Goal: Answer question/provide support: Answer question/provide support

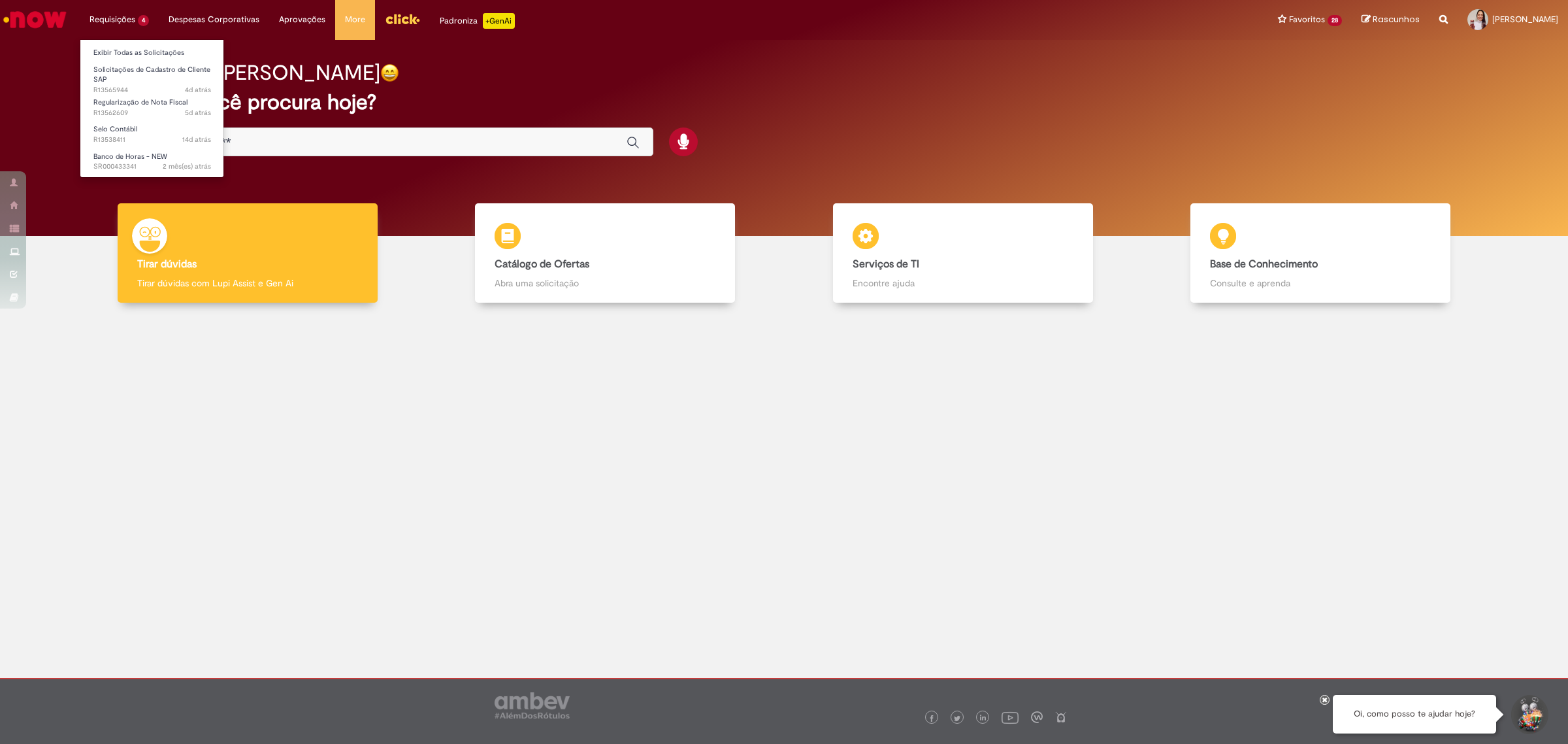
click at [115, 42] on ul "Exibir Todas as Solicitações Solicitações de Cadastro de Cliente SAP 4d atrás 4…" at bounding box center [152, 108] width 145 height 139
click at [116, 46] on link "Exibir Todas as Solicitações" at bounding box center [152, 53] width 144 height 15
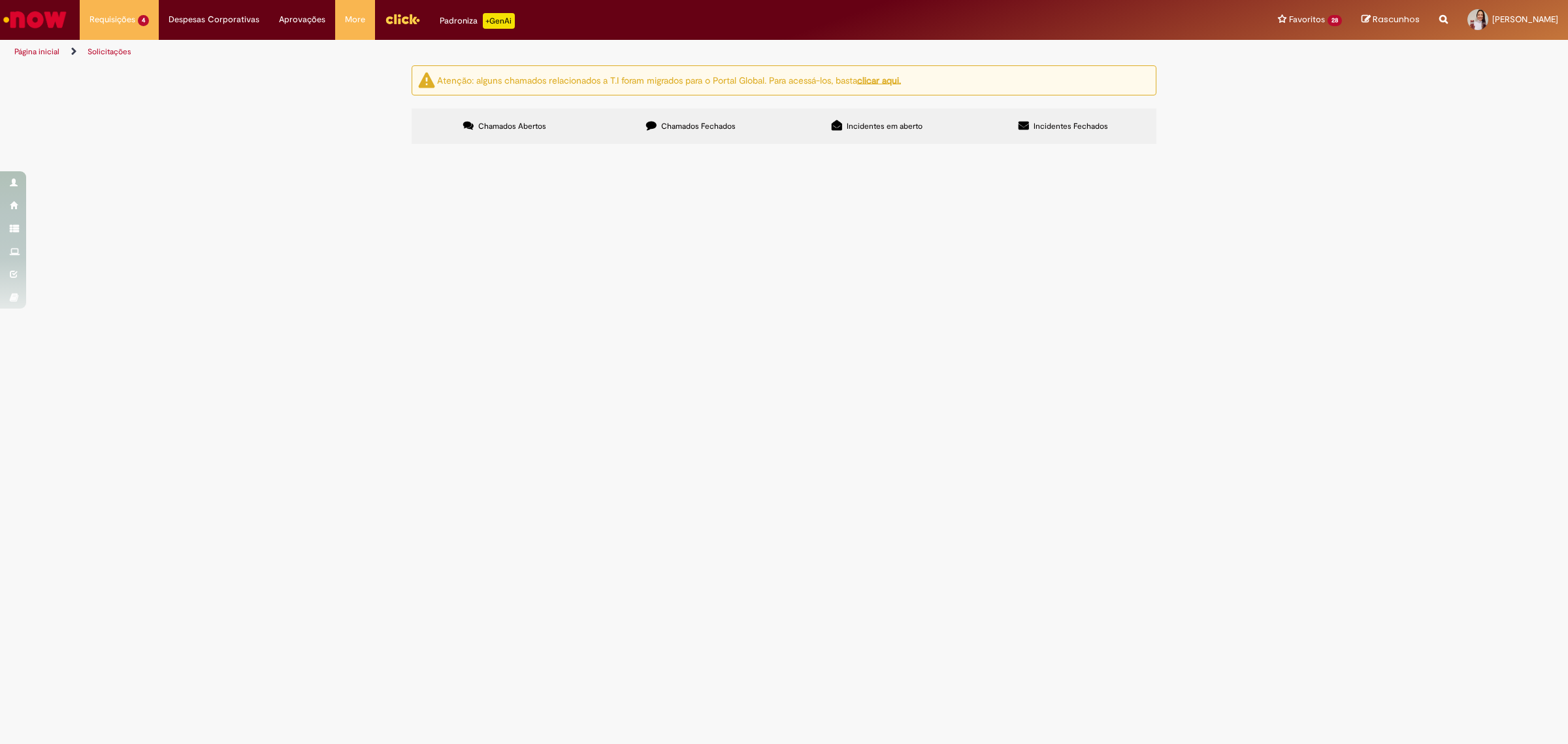
click at [0, 0] on span "Bom dia! Por favor, criar cliente ECC e S4 para os CNPJs do anexo. Obrigada." at bounding box center [0, 0] width 0 height 0
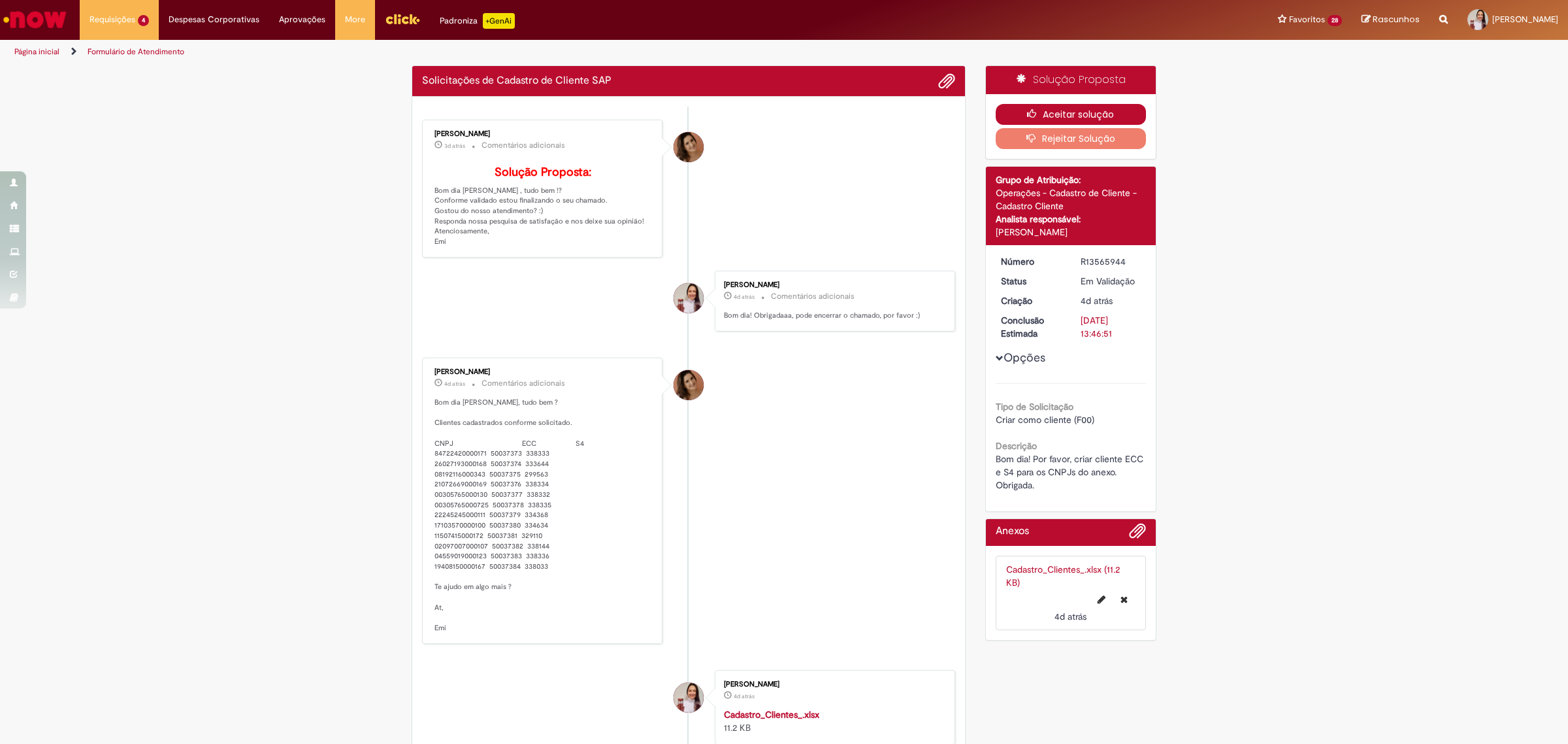
click at [1109, 107] on button "Aceitar solução" at bounding box center [1071, 115] width 151 height 21
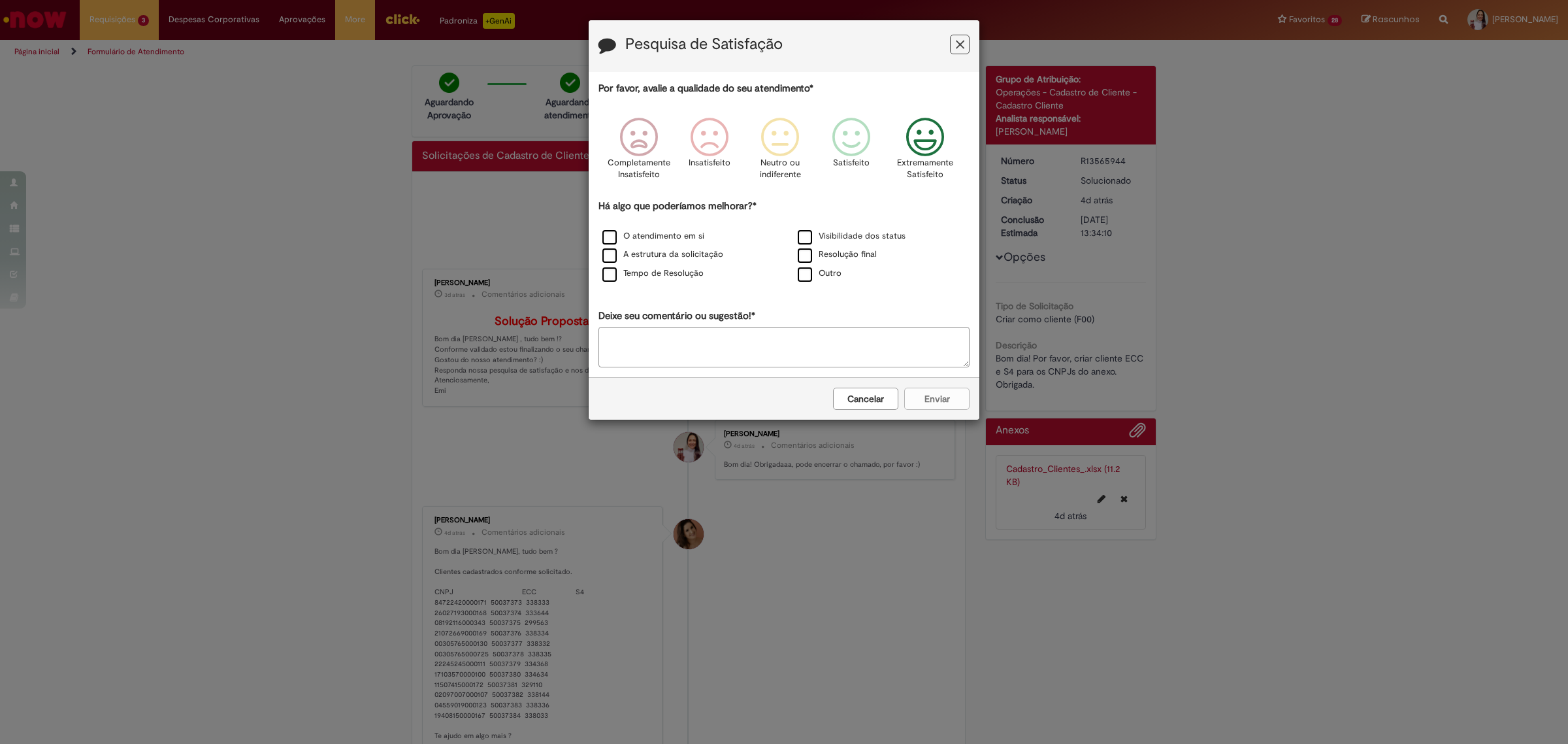
click at [912, 145] on icon "Feedback" at bounding box center [925, 136] width 49 height 39
click at [821, 234] on label "Visibilidade dos status" at bounding box center [851, 236] width 108 height 12
click at [821, 249] on div "Resolução final" at bounding box center [882, 255] width 193 height 16
click at [803, 260] on label "Resolução final" at bounding box center [837, 254] width 79 height 12
click at [650, 236] on label "O atendimento em si" at bounding box center [653, 236] width 102 height 12
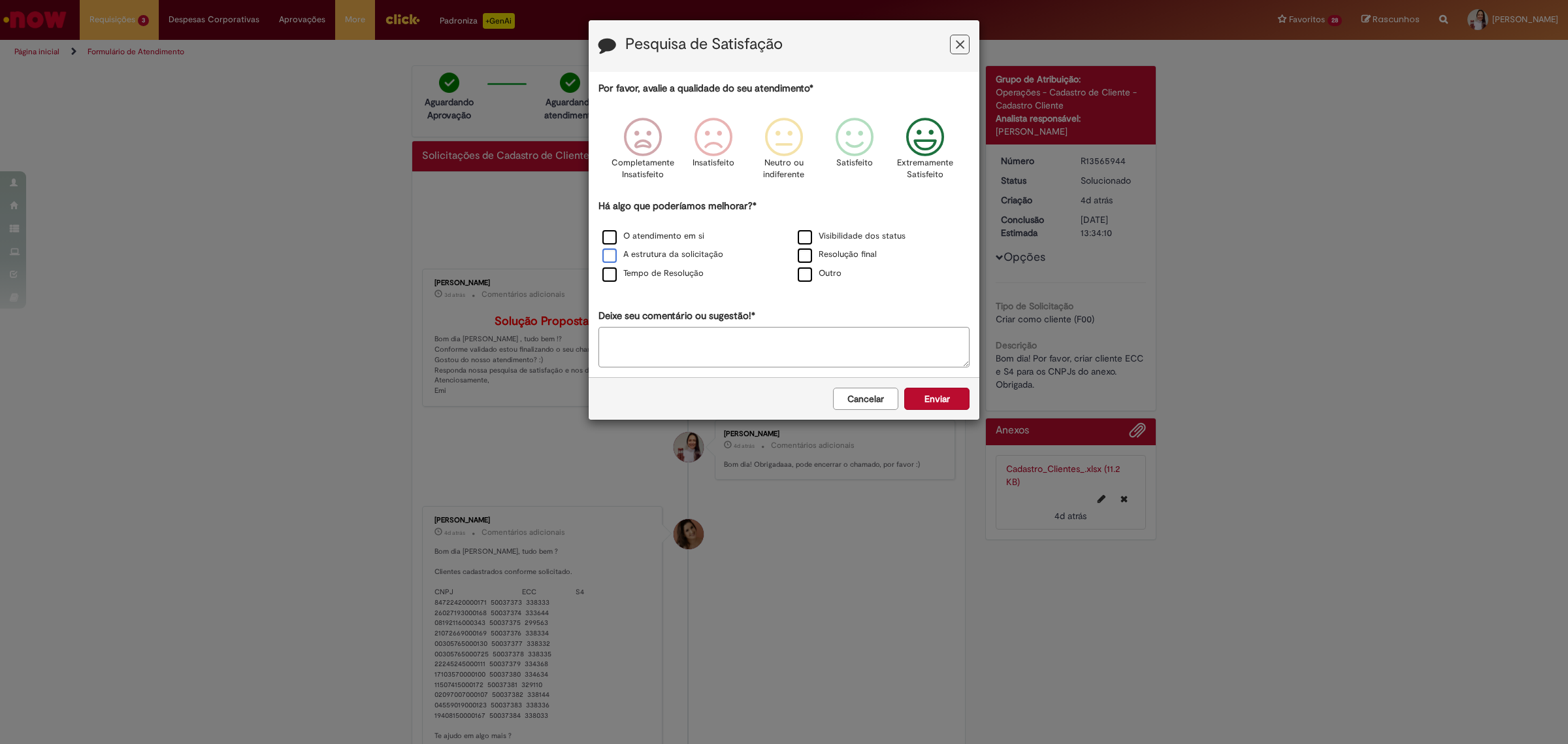
click at [649, 253] on label "A estrutura da solicitação" at bounding box center [663, 254] width 121 height 12
click at [649, 273] on label "Tempo de Resolução" at bounding box center [653, 273] width 101 height 12
click at [949, 412] on div "Cancelar Enviar" at bounding box center [784, 397] width 390 height 42
click at [944, 406] on button "Enviar" at bounding box center [937, 398] width 66 height 22
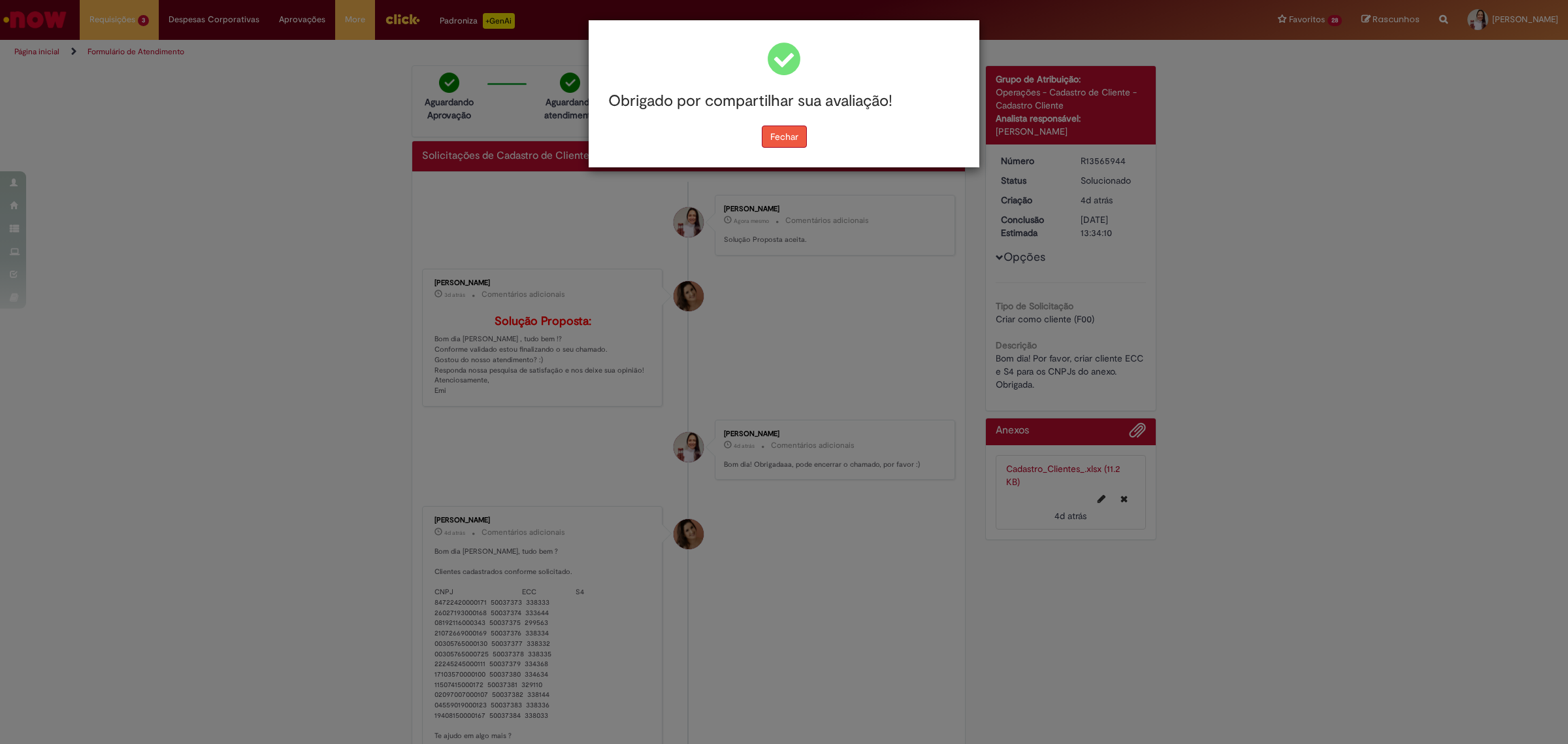
click at [772, 139] on button "Fechar" at bounding box center [784, 137] width 45 height 22
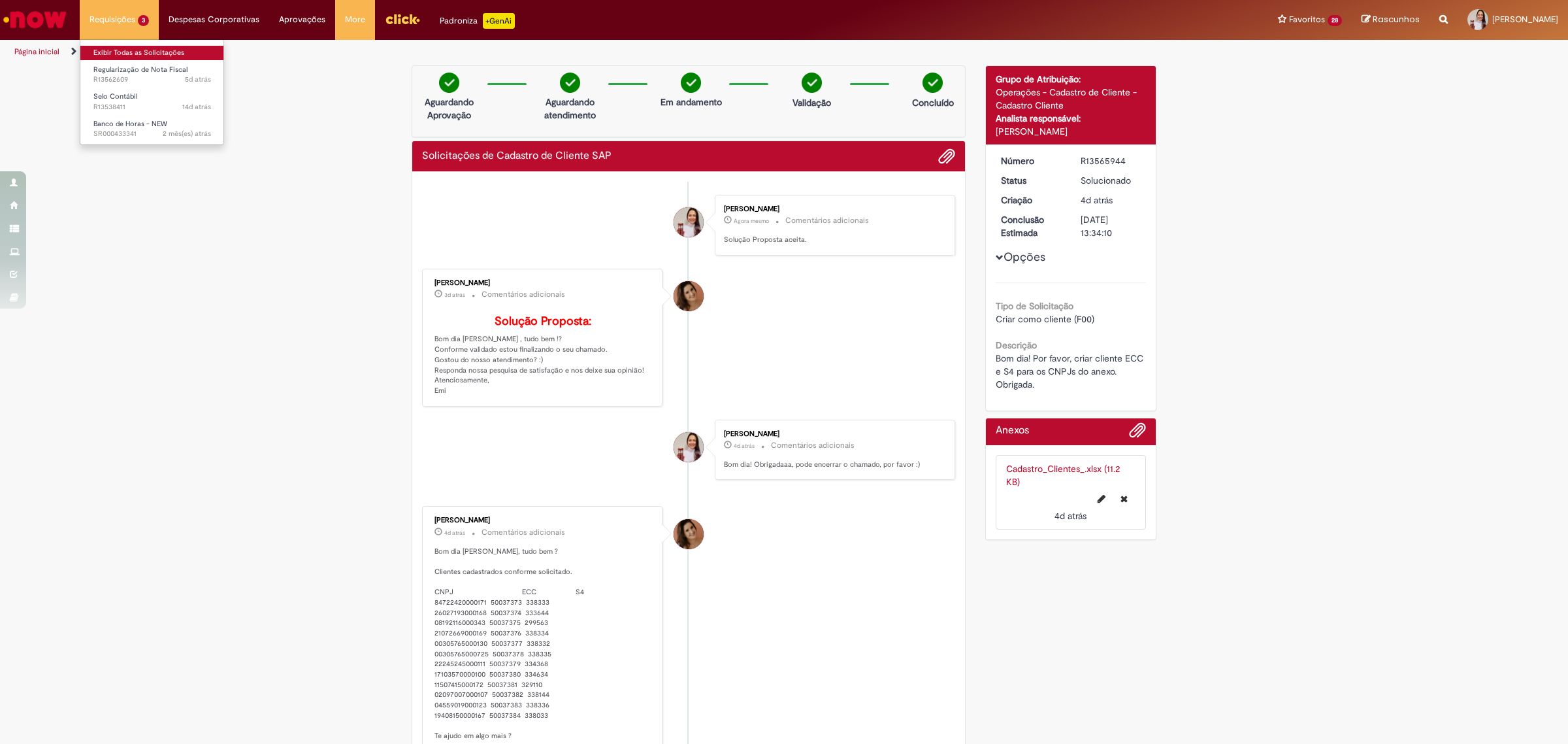
click at [125, 53] on link "Exibir Todas as Solicitações" at bounding box center [152, 53] width 144 height 15
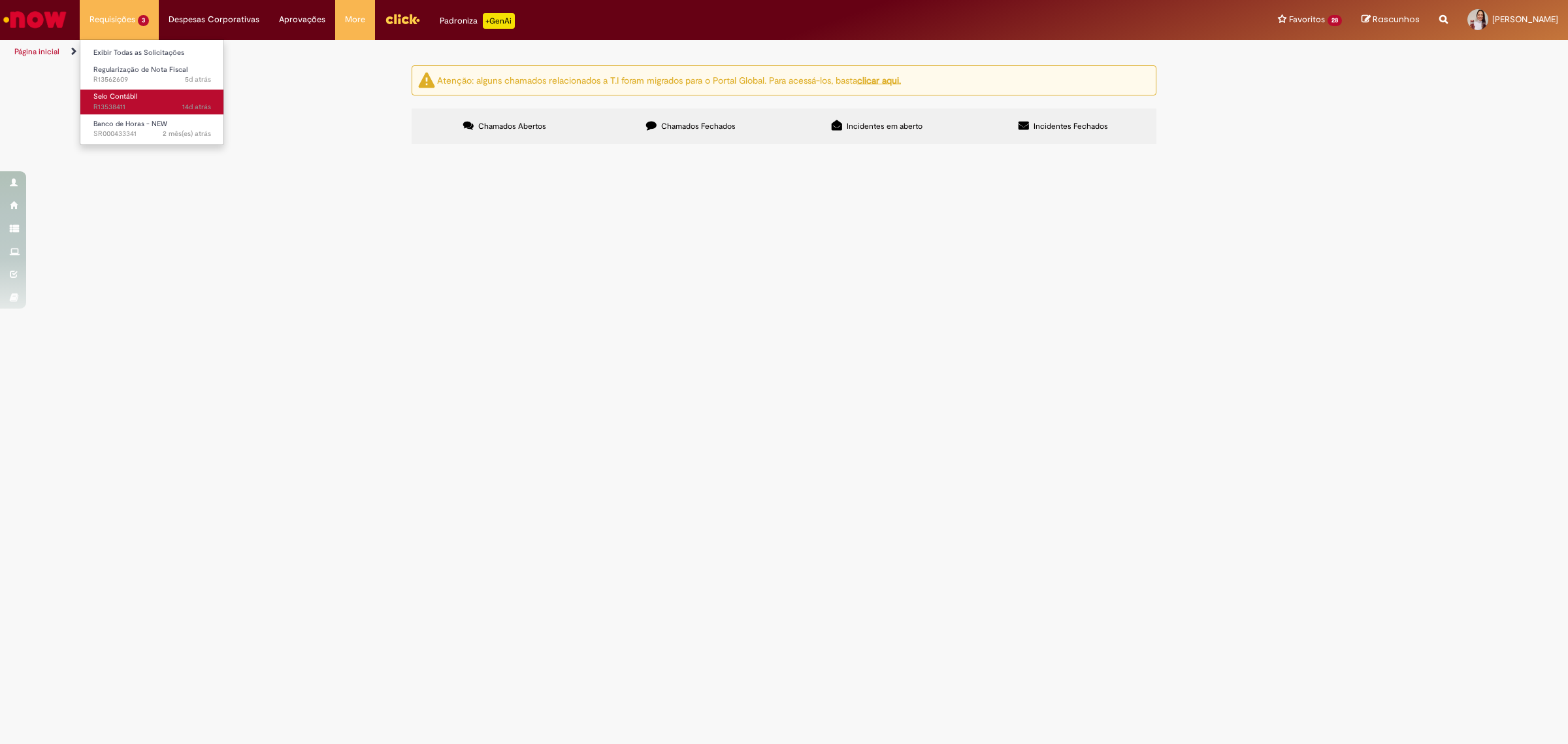
click at [0, 0] on span "Regularização para posterior EC via carta de crédito do fornecedor." at bounding box center [0, 0] width 0 height 0
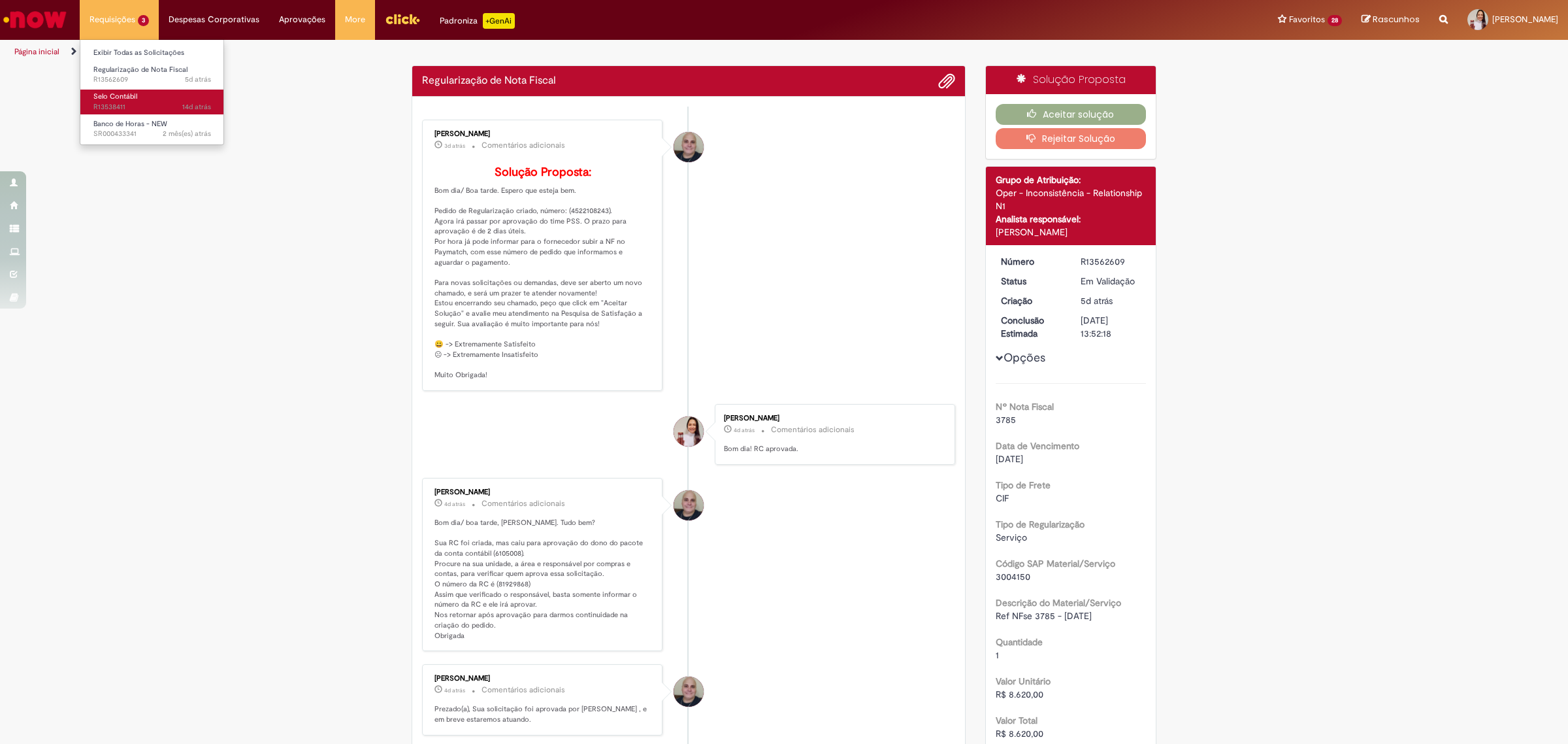
click at [590, 230] on div "[PERSON_NAME] 3d atrás 3 dias atrás Comentários adicionais Solução Proposta: Bo…" at bounding box center [542, 254] width 233 height 263
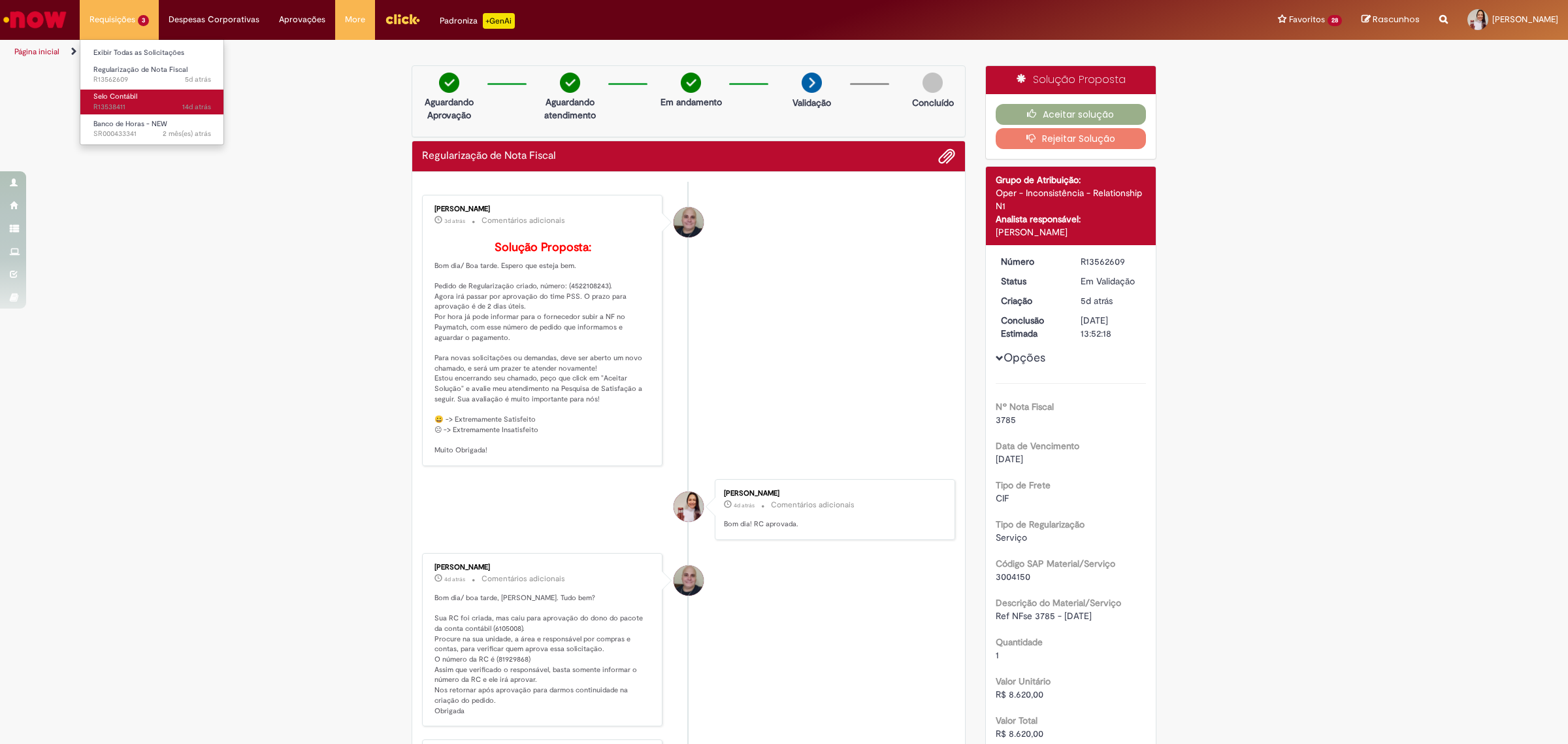
click at [590, 230] on div "[PERSON_NAME] 3d atrás 3 dias atrás Comentários adicionais Solução Proposta: Bo…" at bounding box center [542, 329] width 233 height 263
click at [589, 305] on p "Solução Proposta: Bom dia/ Boa tarde. Espero que esteja bem. Pedido de Regulari…" at bounding box center [543, 348] width 217 height 215
copy p "4522108243"
click at [1014, 109] on button "Aceitar solução" at bounding box center [1071, 115] width 151 height 21
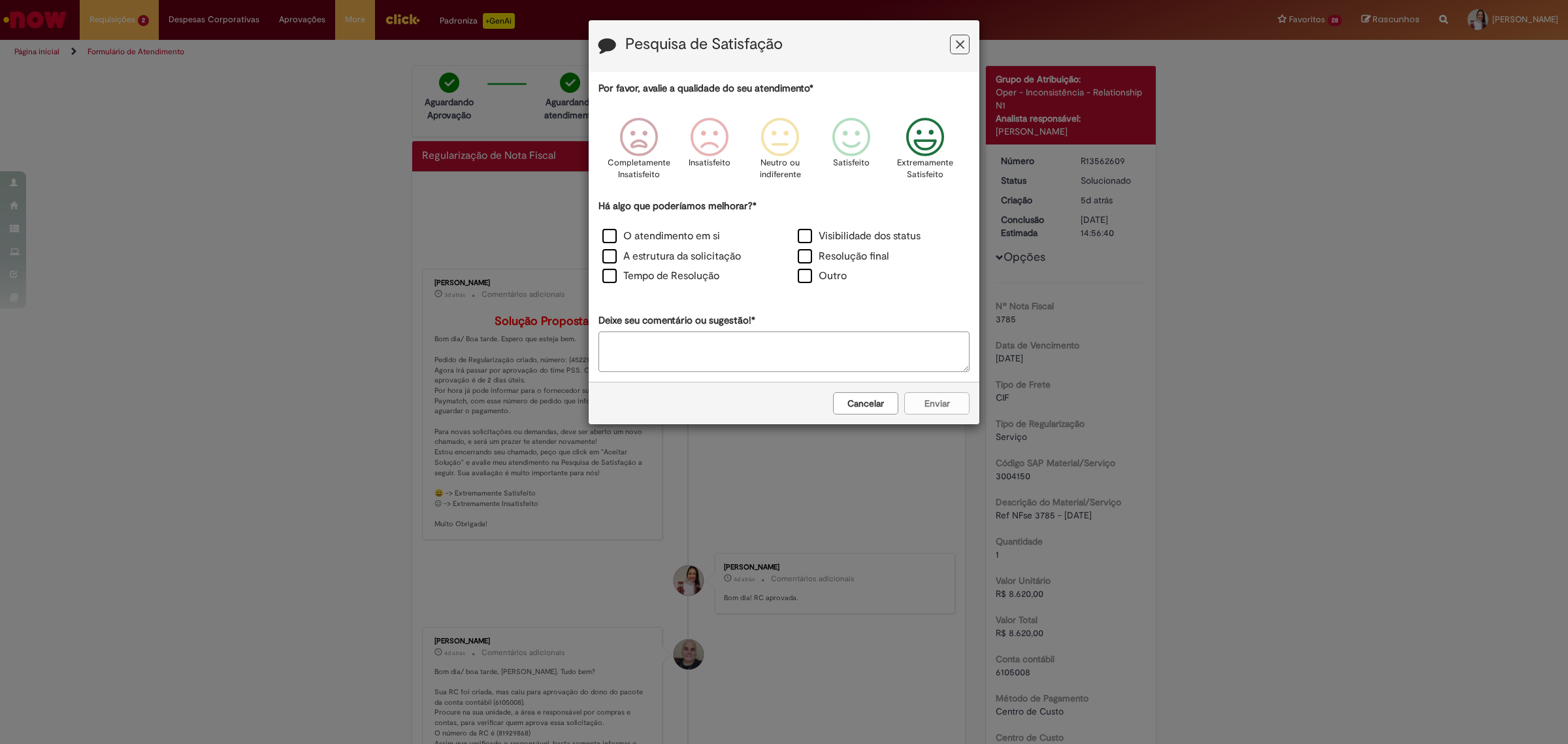
click at [936, 141] on icon "Feedback" at bounding box center [925, 136] width 49 height 39
click at [859, 242] on label "Visibilidade dos status" at bounding box center [859, 235] width 123 height 15
click at [859, 253] on label "Resolução final" at bounding box center [843, 256] width 91 height 15
click at [682, 272] on label "Tempo de Resolução" at bounding box center [661, 276] width 117 height 15
click at [922, 412] on button "Enviar" at bounding box center [937, 403] width 66 height 22
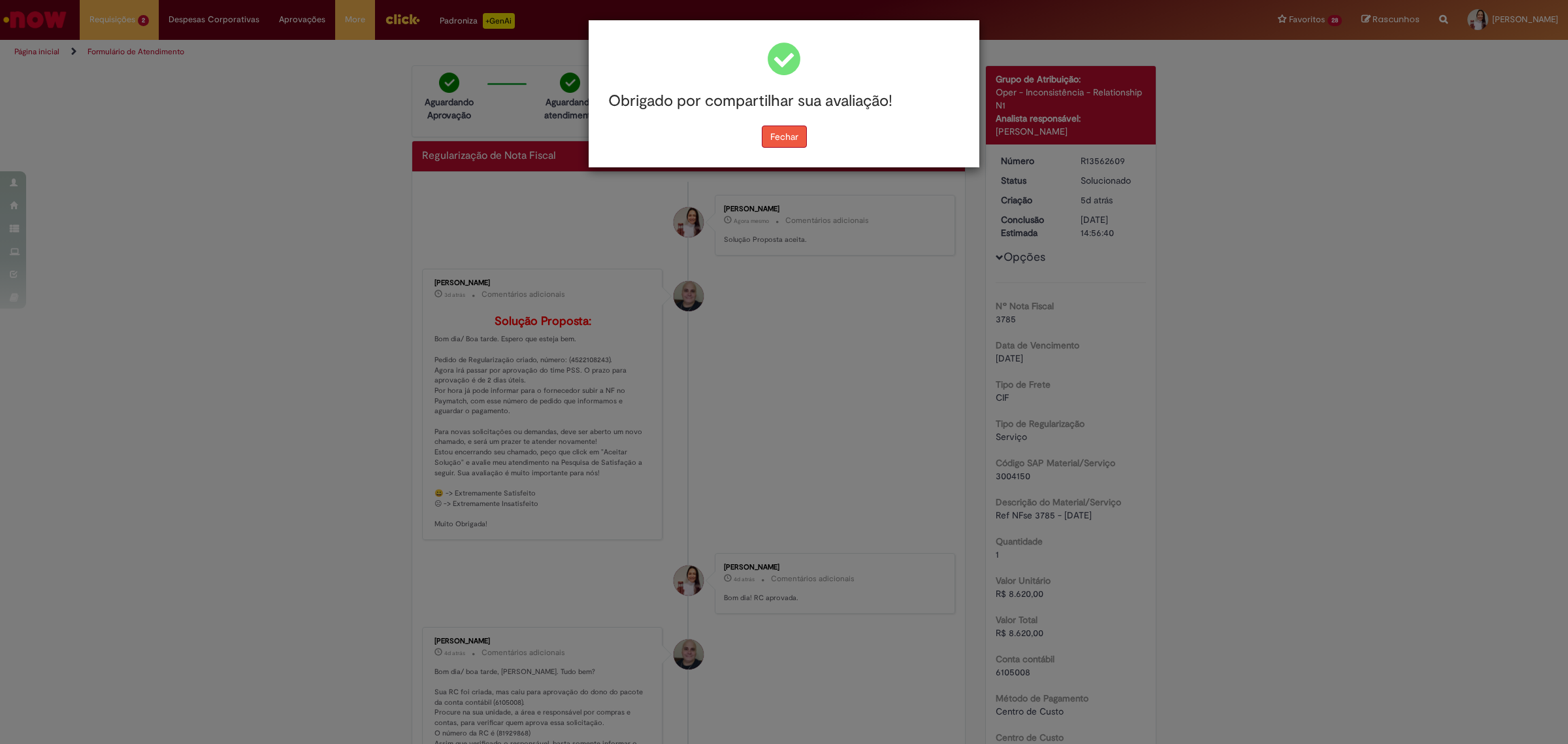
click at [783, 126] on button "Fechar" at bounding box center [784, 137] width 45 height 22
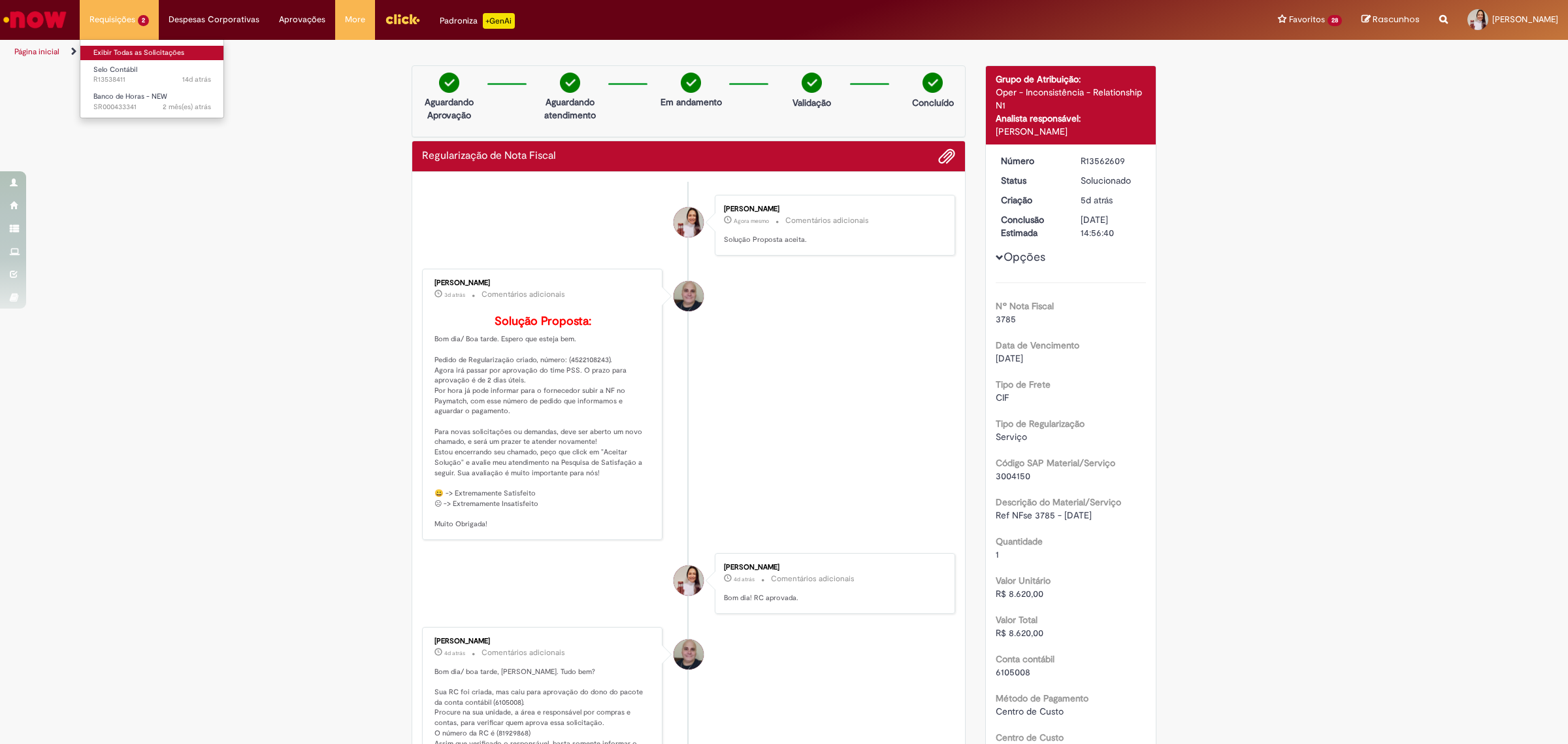
click at [111, 54] on link "Exibir Todas as Solicitações" at bounding box center [152, 53] width 144 height 15
